Goal: Information Seeking & Learning: Learn about a topic

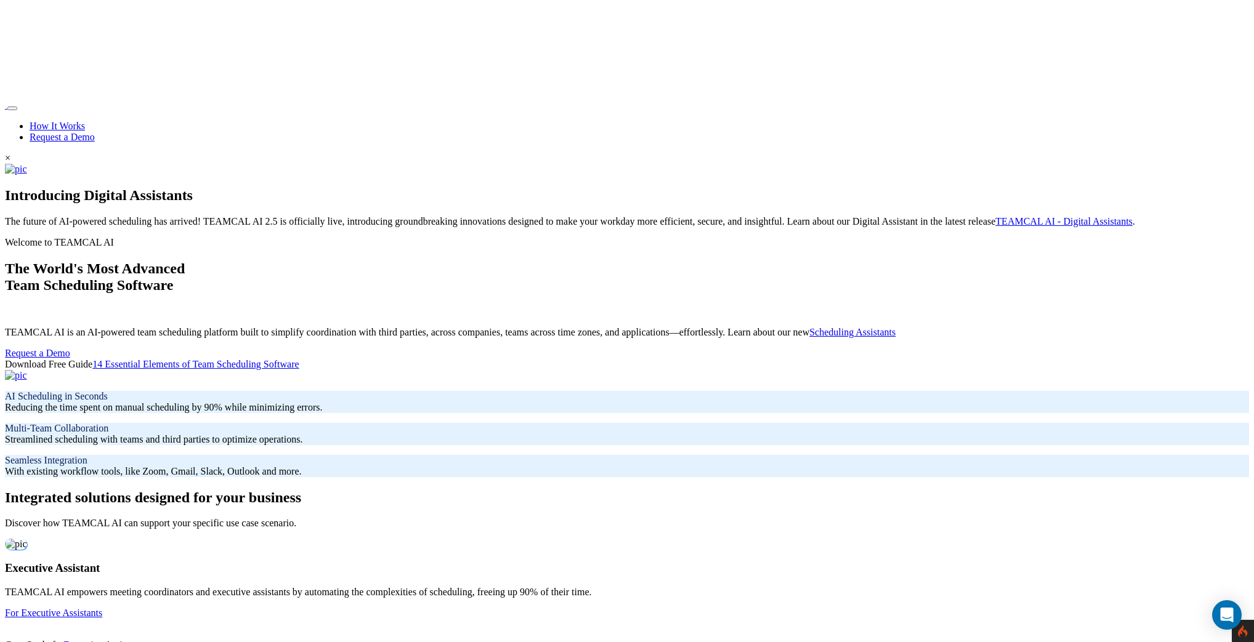
scroll to position [397, 0]
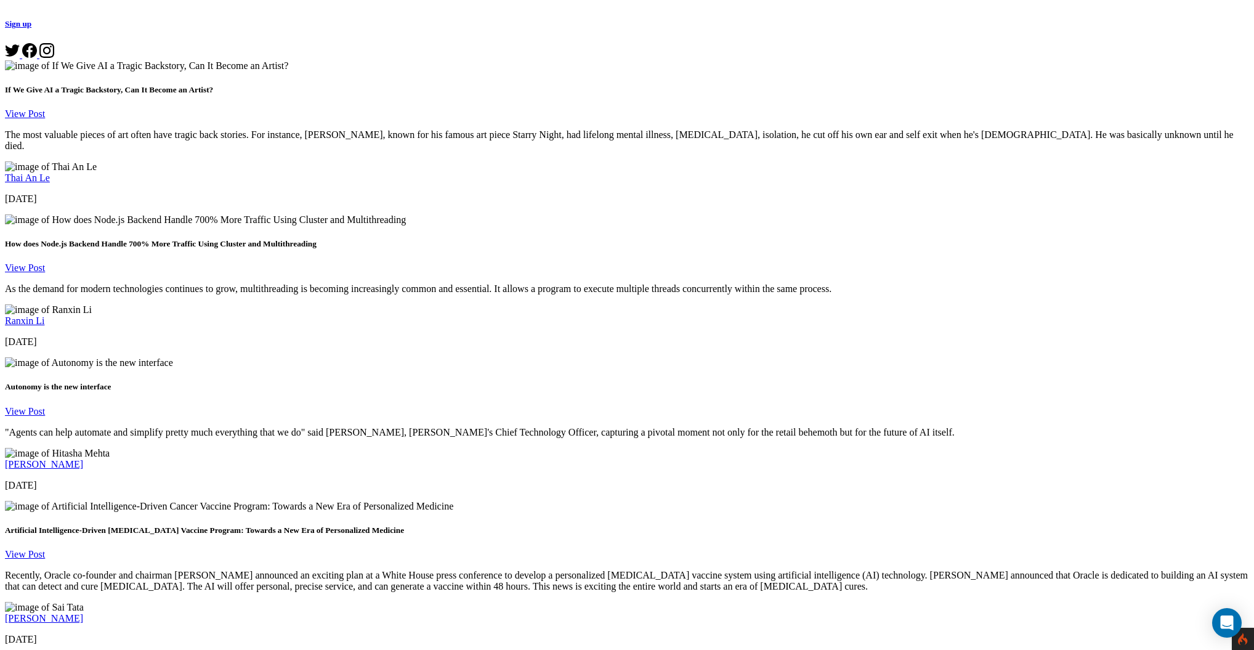
scroll to position [935, 0]
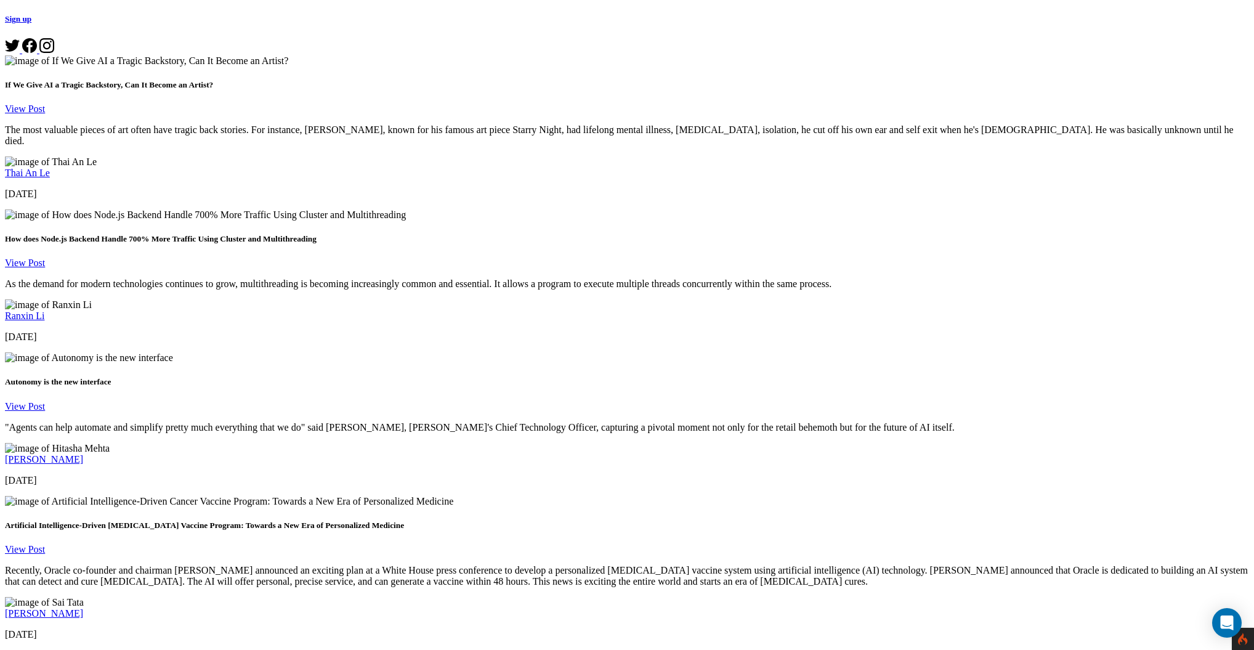
click at [83, 608] on link "[PERSON_NAME]" at bounding box center [44, 613] width 78 height 10
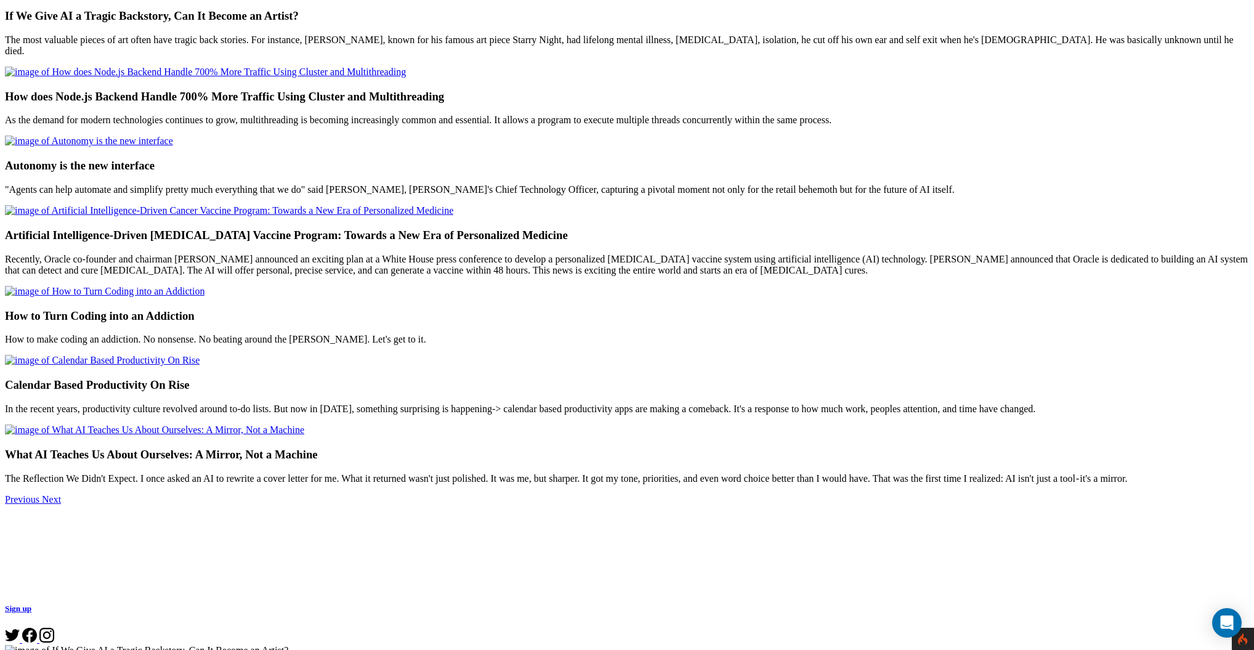
scroll to position [354, 0]
